Goal: Task Accomplishment & Management: Complete application form

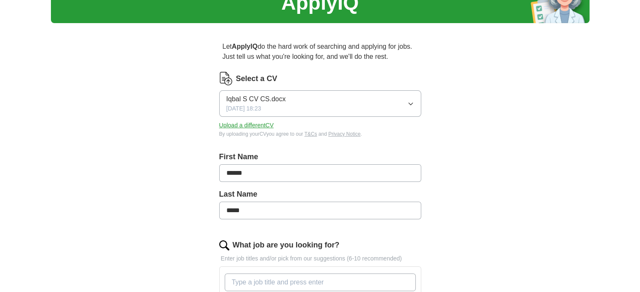
scroll to position [43, 0]
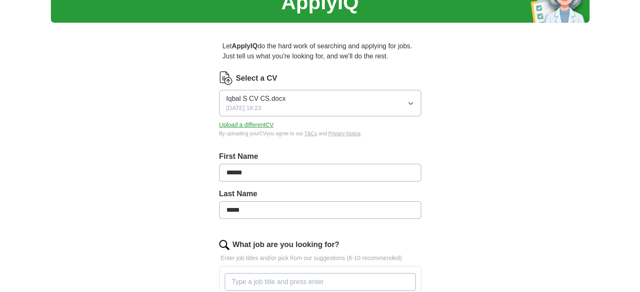
drag, startPoint x: 307, startPoint y: 87, endPoint x: 310, endPoint y: 96, distance: 9.3
click at [310, 96] on div "Select a [PERSON_NAME] S CV CS.docx [DATE] 18:23 Upload a different CV By uploa…" at bounding box center [320, 105] width 202 height 66
click at [310, 96] on button "Iqbal S CV CS.docx [DATE] 18:23" at bounding box center [320, 103] width 202 height 27
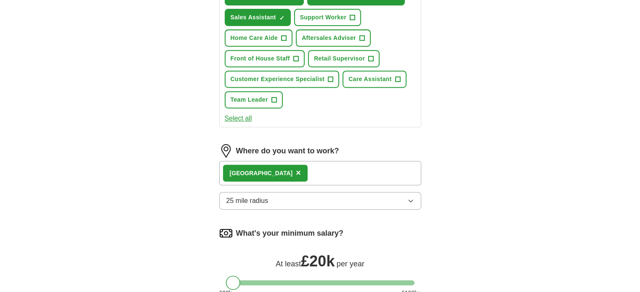
scroll to position [437, 0]
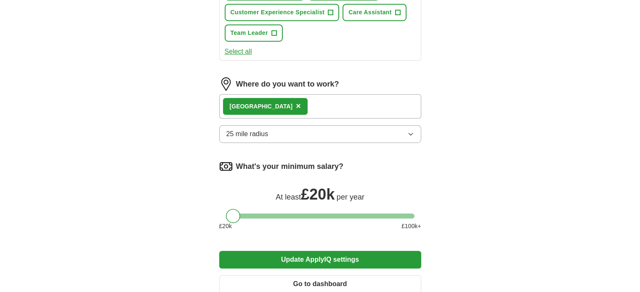
click at [254, 133] on span "25 mile radius" at bounding box center [247, 134] width 42 height 10
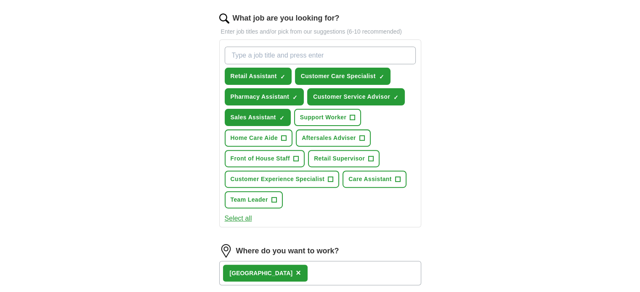
scroll to position [271, 0]
click at [259, 50] on input "What job are you looking for?" at bounding box center [320, 55] width 191 height 18
type input "customer"
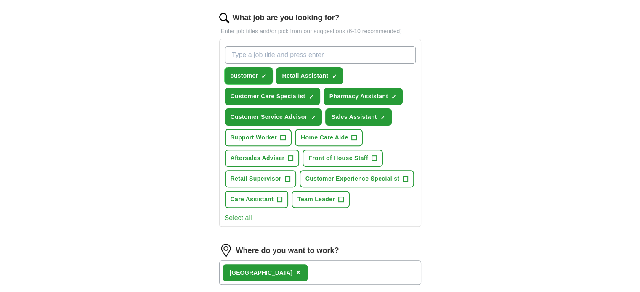
click at [0, 0] on span "×" at bounding box center [0, 0] width 0 height 0
click at [266, 57] on input "What job are you looking for?" at bounding box center [320, 55] width 191 height 18
type input "c"
type input "customer service"
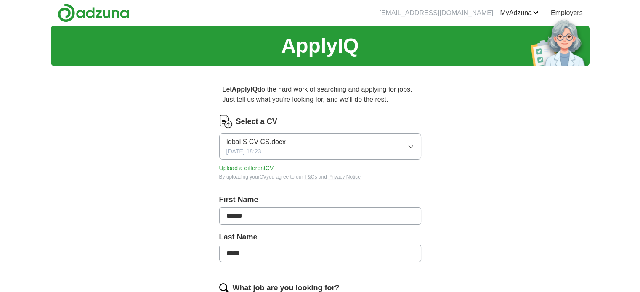
scroll to position [0, 0]
click at [319, 146] on button "Iqbal S CV CS.docx [DATE] 18:23" at bounding box center [320, 146] width 202 height 27
click at [315, 171] on div "Iqbal S CV CS.docx ✓" at bounding box center [320, 170] width 188 height 11
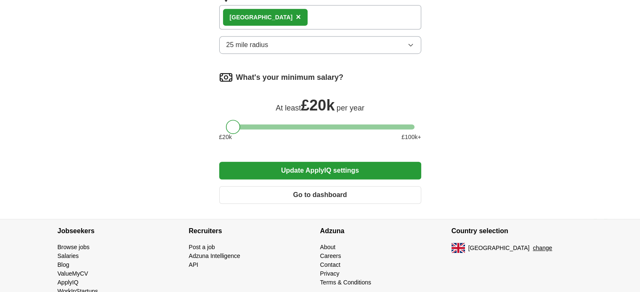
scroll to position [563, 0]
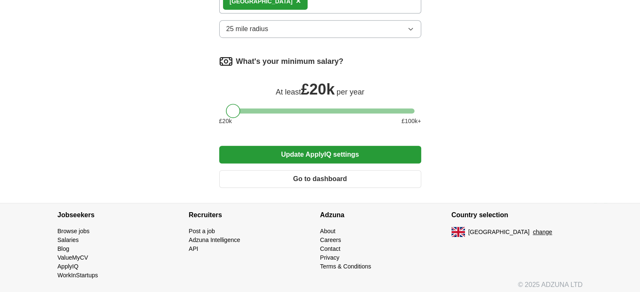
click at [297, 156] on button "Update ApplyIQ settings" at bounding box center [320, 155] width 202 height 18
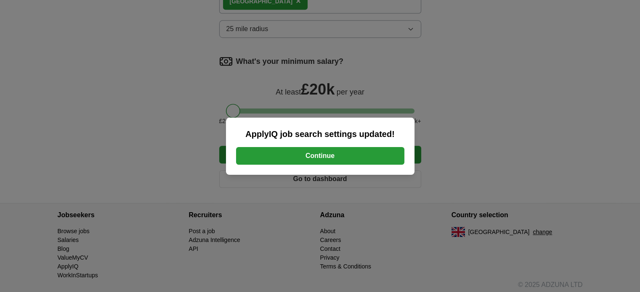
click at [297, 156] on button "Continue" at bounding box center [320, 156] width 168 height 18
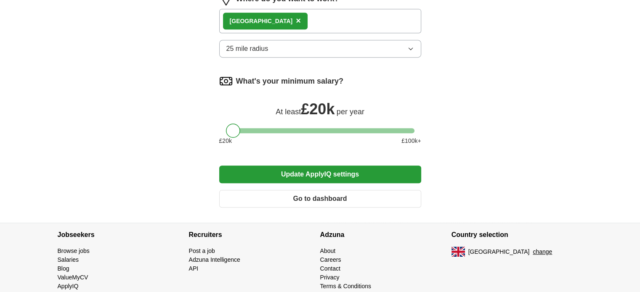
scroll to position [422, 0]
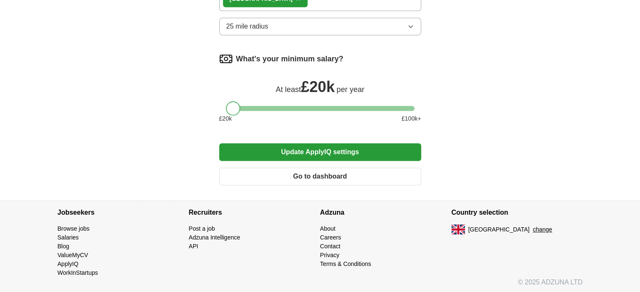
drag, startPoint x: 232, startPoint y: 106, endPoint x: 130, endPoint y: 111, distance: 102.8
click at [326, 155] on button "Update ApplyIQ settings" at bounding box center [320, 152] width 202 height 18
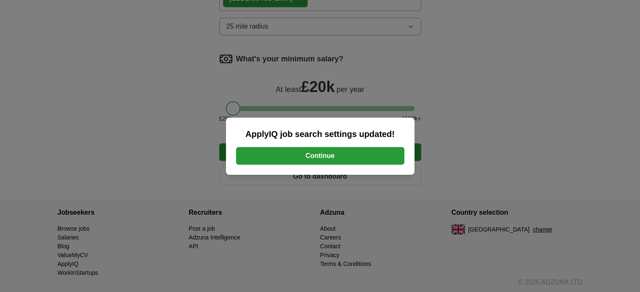
click at [326, 155] on button "Continue" at bounding box center [320, 156] width 168 height 18
